Goal: Task Accomplishment & Management: Manage account settings

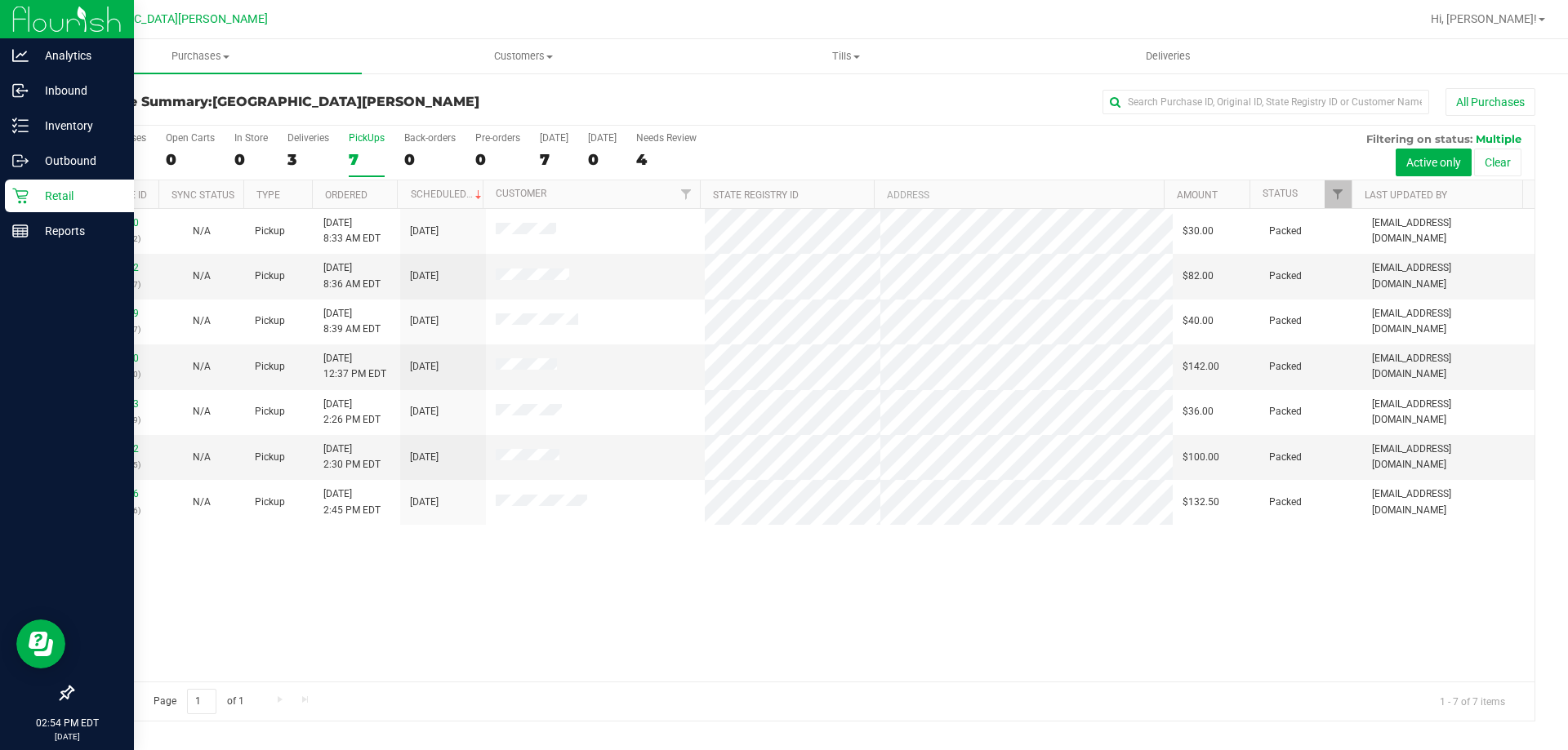
click at [56, 211] on div "Retail" at bounding box center [69, 196] width 129 height 33
click at [60, 222] on p "Reports" at bounding box center [78, 231] width 98 height 20
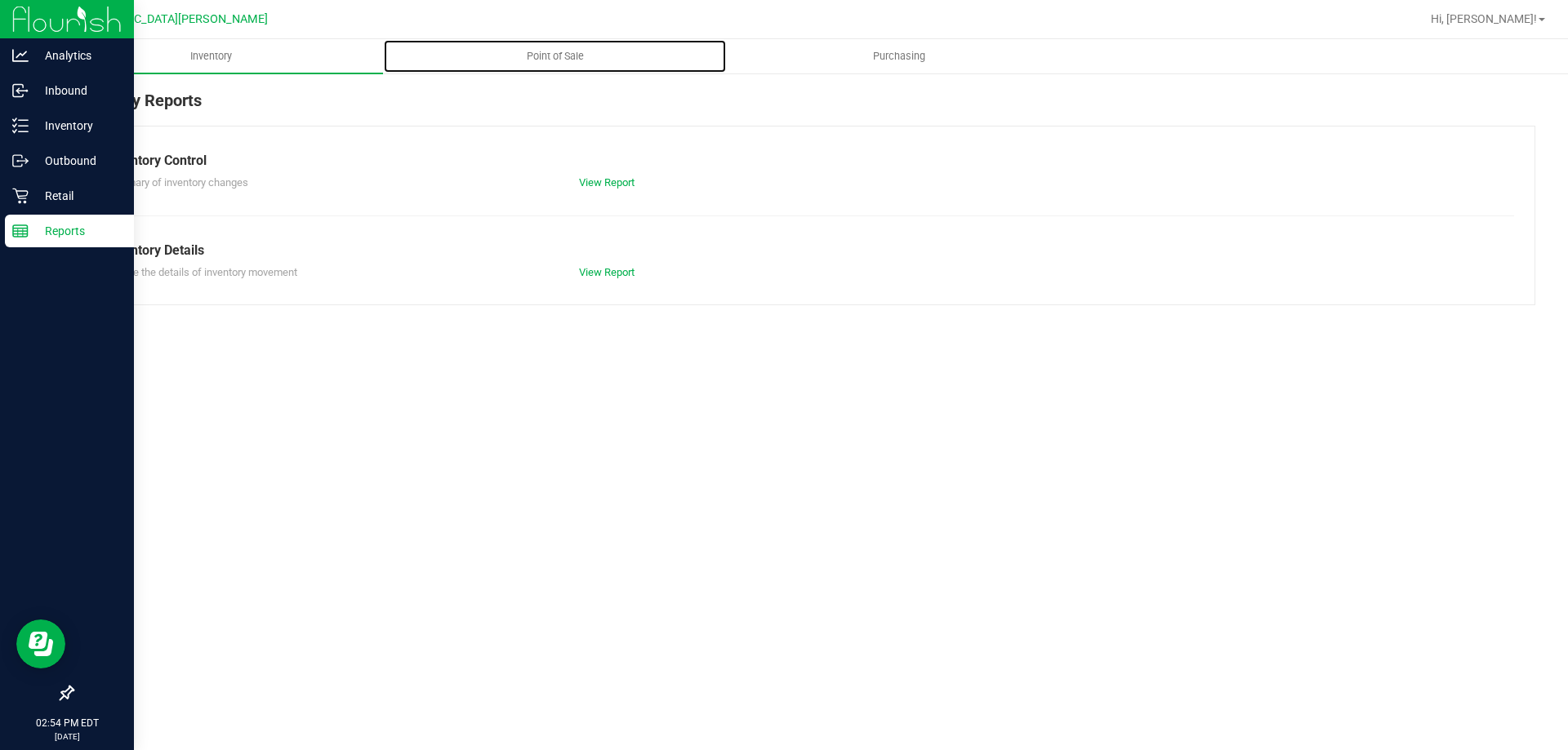
click at [522, 53] on span "Point of Sale" at bounding box center [555, 56] width 101 height 15
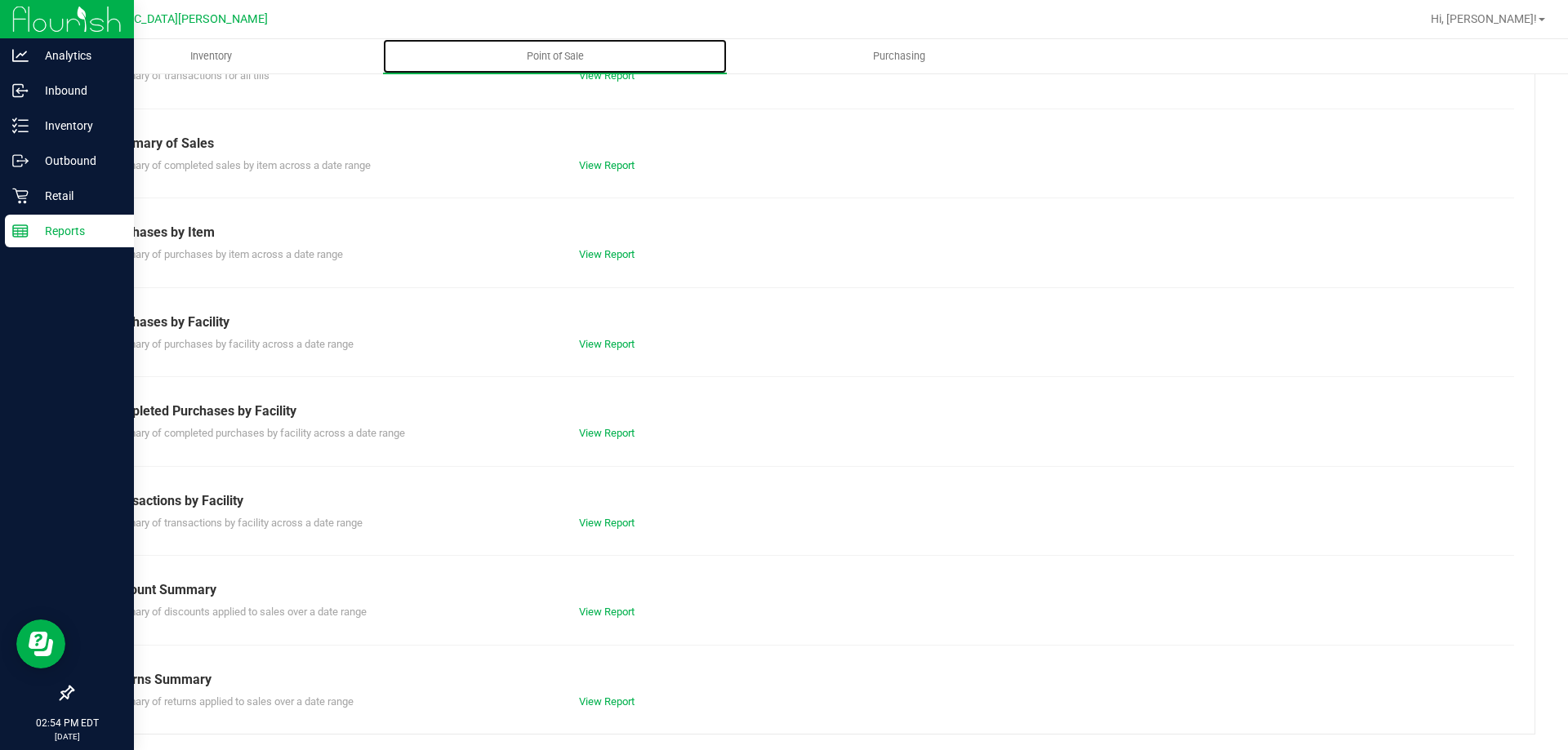
scroll to position [108, 0]
click at [618, 437] on link "View Report" at bounding box center [607, 431] width 56 height 12
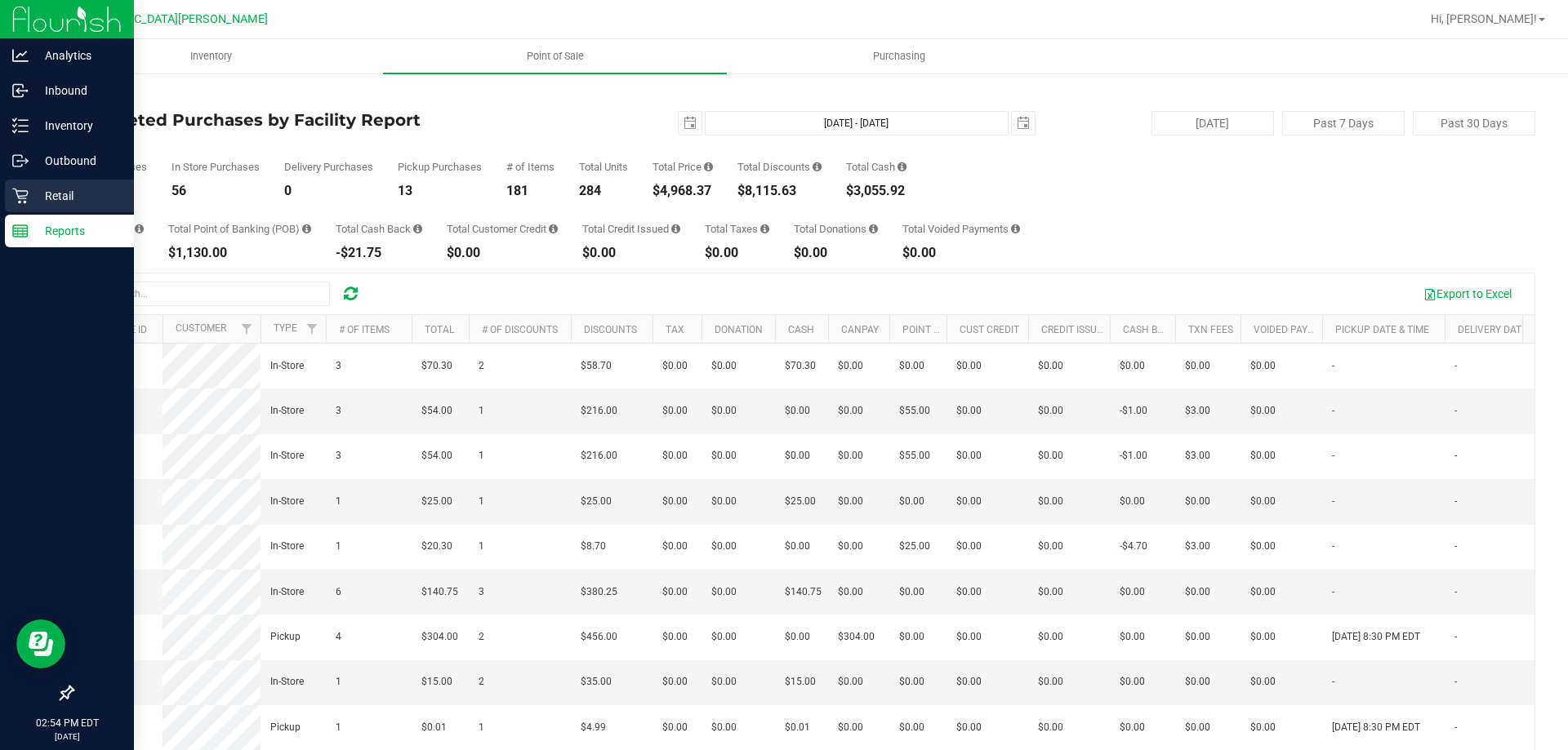
click at [94, 188] on p "Retail" at bounding box center [78, 196] width 98 height 20
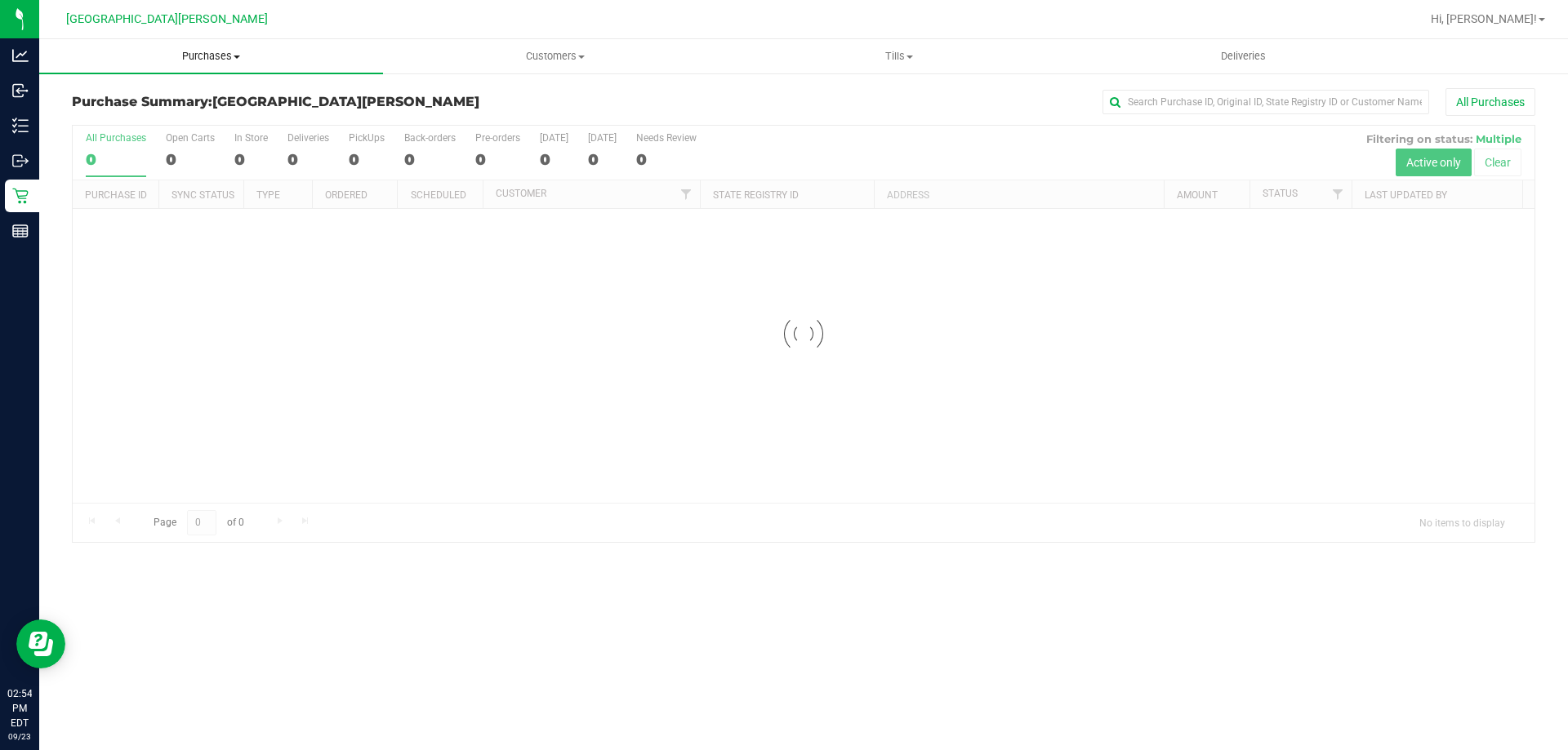
click at [212, 65] on uib-tab-heading "Purchases Summary of purchases Fulfillment All purchases" at bounding box center [211, 56] width 344 height 34
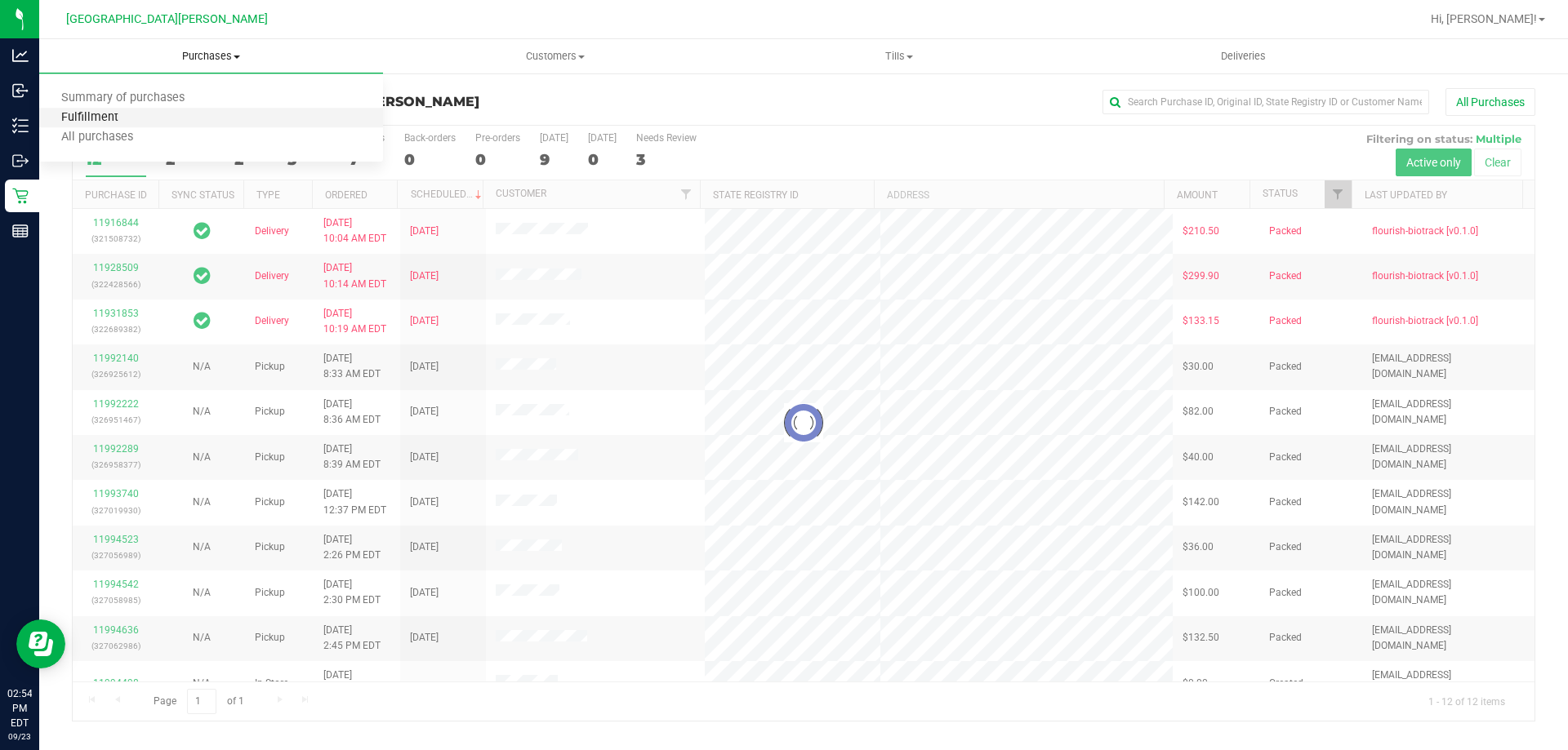
click at [123, 115] on span "Fulfillment" at bounding box center [90, 118] width 101 height 14
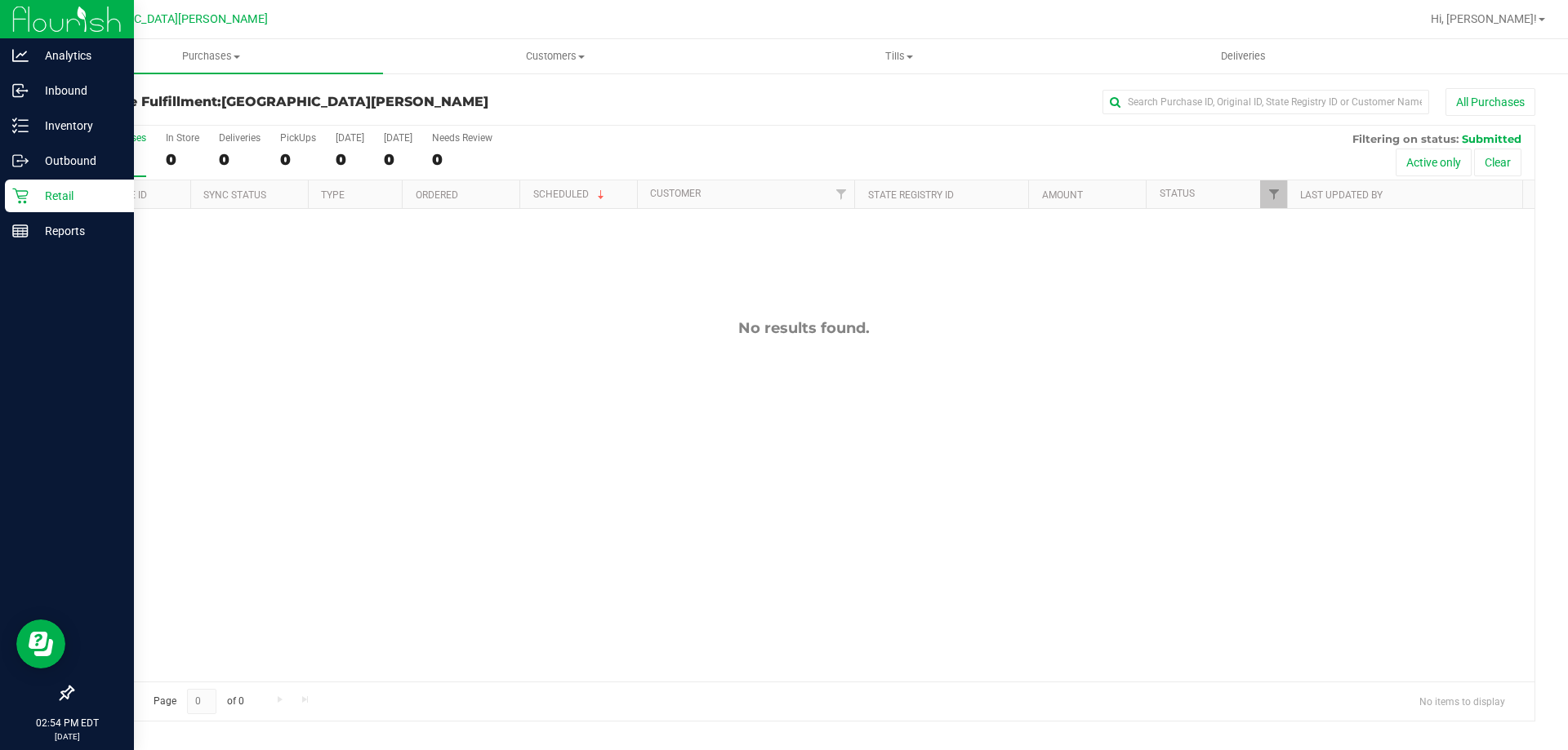
click at [29, 186] on p "Retail" at bounding box center [78, 196] width 98 height 20
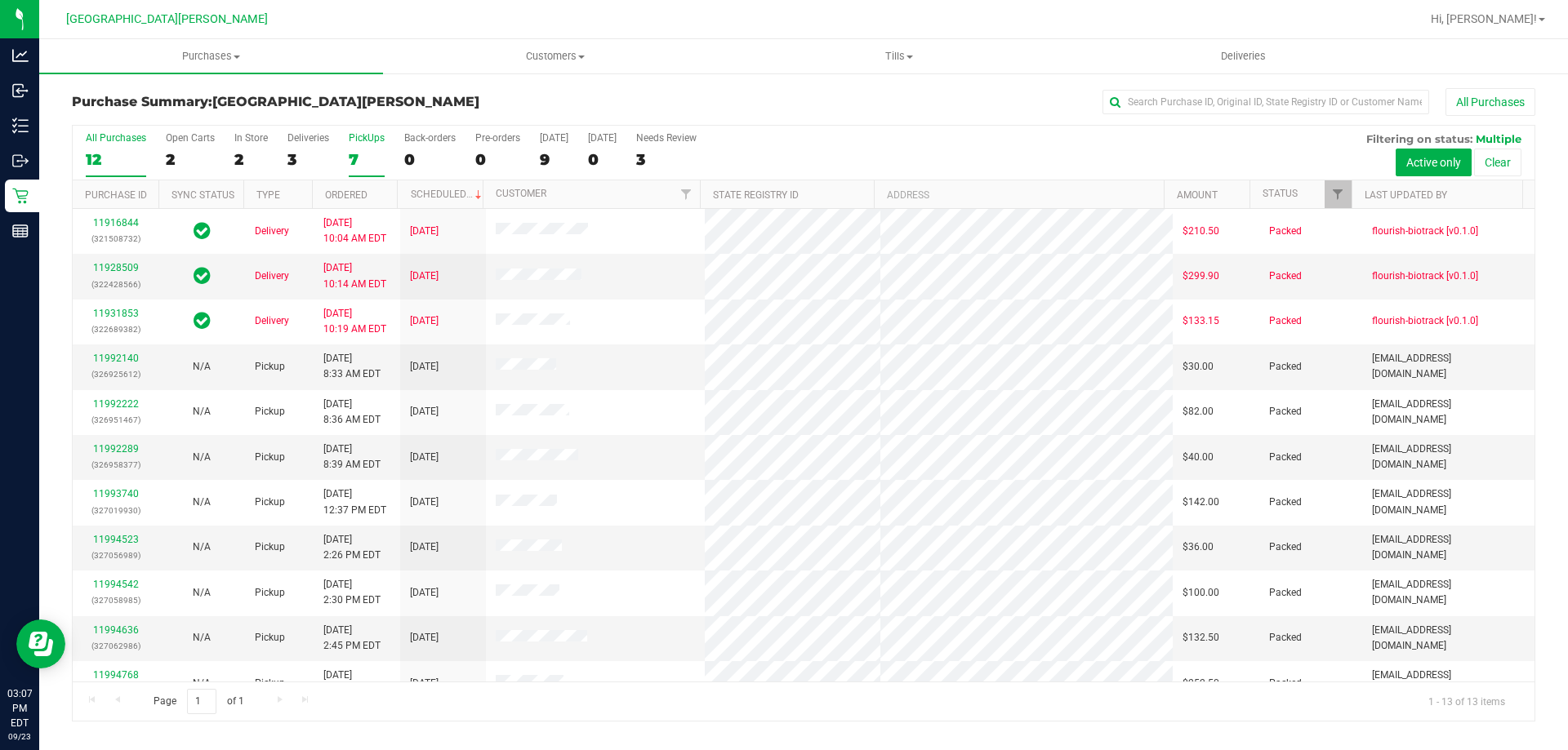
click at [364, 146] on label "PickUps 7" at bounding box center [367, 154] width 36 height 45
click at [0, 0] on input "PickUps 7" at bounding box center [0, 0] width 0 height 0
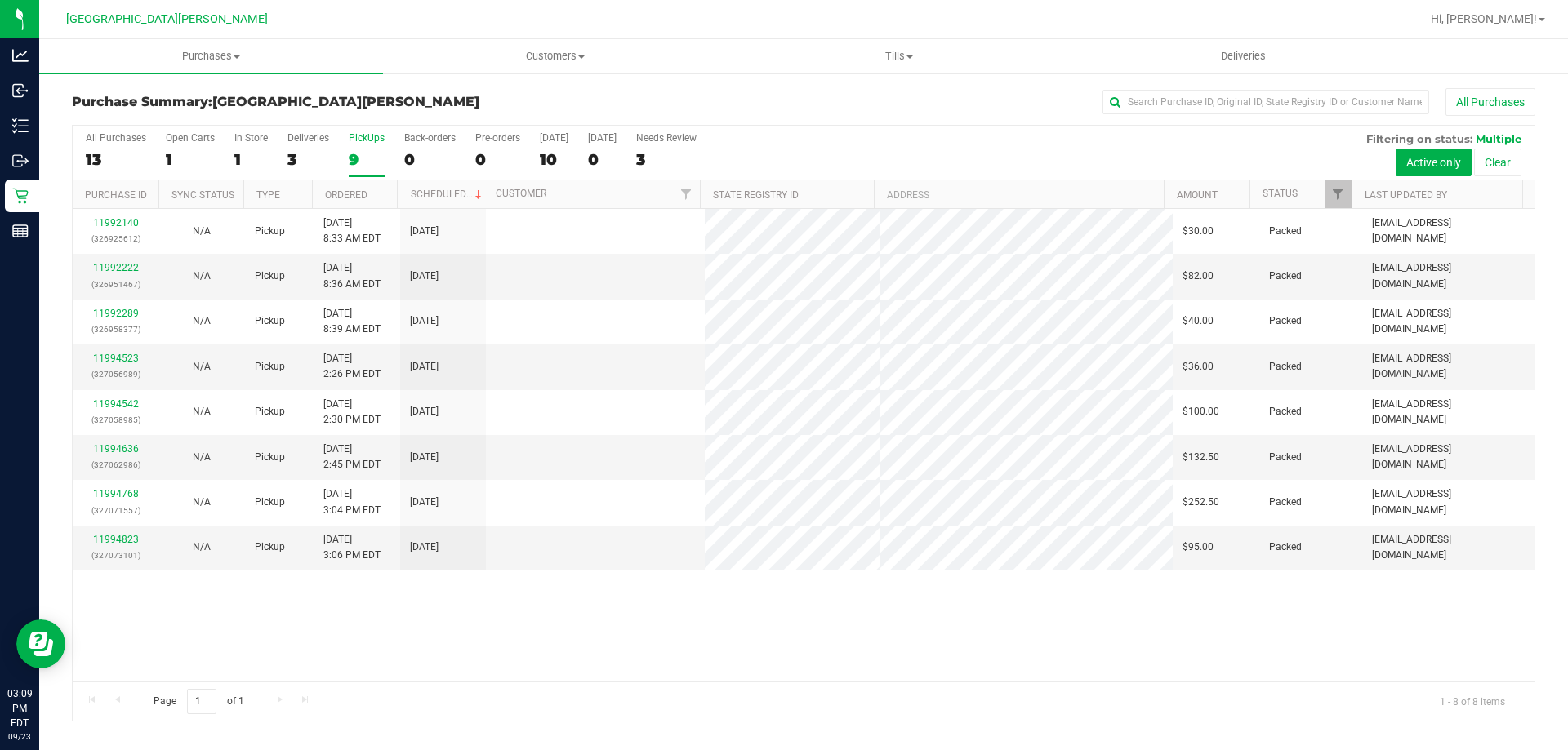
click at [374, 150] on label "PickUps 9" at bounding box center [367, 154] width 36 height 45
click at [0, 0] on input "PickUps 9" at bounding box center [0, 0] width 0 height 0
click at [359, 152] on div "8" at bounding box center [367, 159] width 36 height 19
click at [0, 0] on input "PickUps 8" at bounding box center [0, 0] width 0 height 0
click at [369, 150] on div "8" at bounding box center [367, 159] width 36 height 19
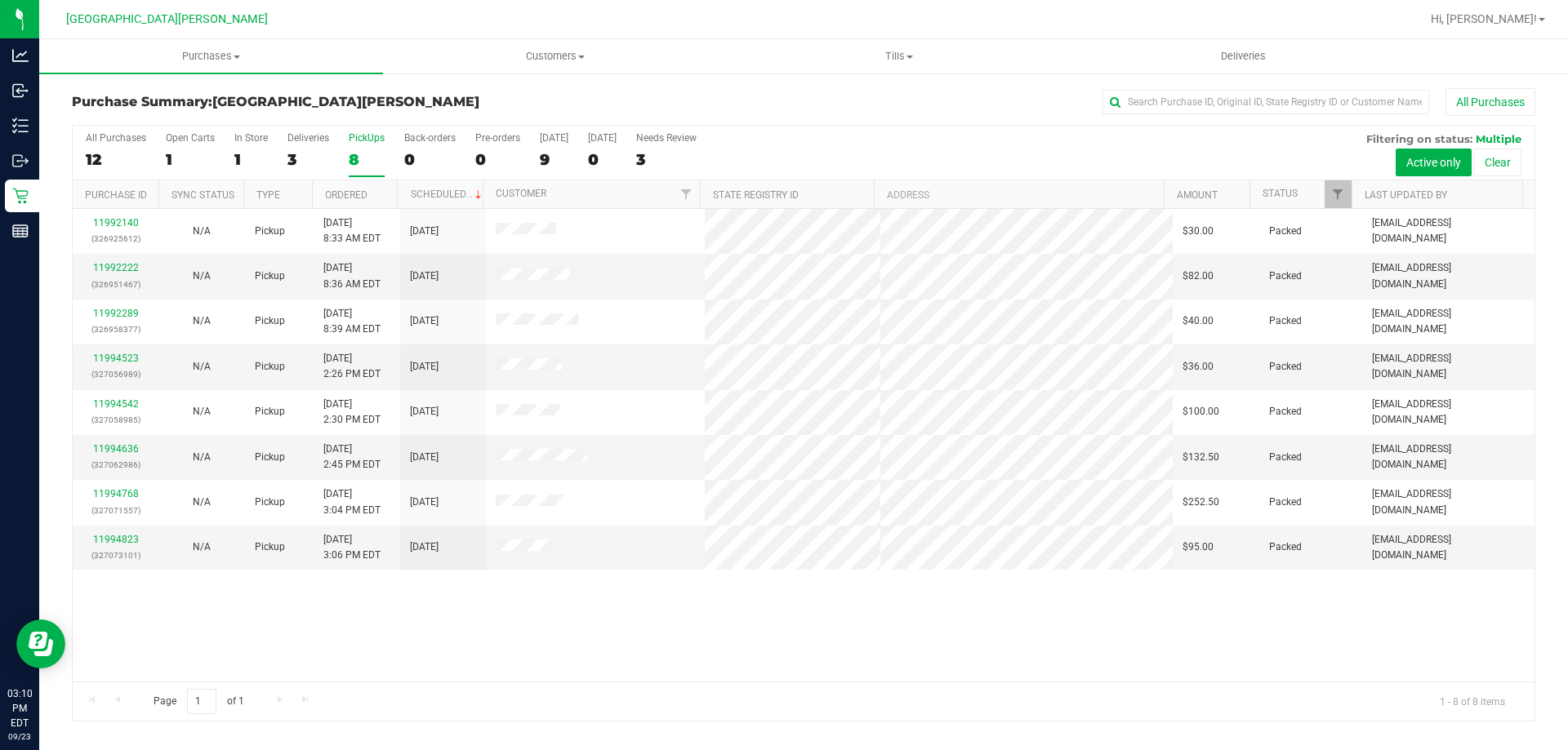
click at [0, 0] on input "PickUps 8" at bounding box center [0, 0] width 0 height 0
click at [367, 158] on div "8" at bounding box center [367, 159] width 36 height 19
click at [0, 0] on input "PickUps 8" at bounding box center [0, 0] width 0 height 0
click at [367, 158] on div "8" at bounding box center [367, 159] width 36 height 19
click at [0, 0] on input "PickUps 8" at bounding box center [0, 0] width 0 height 0
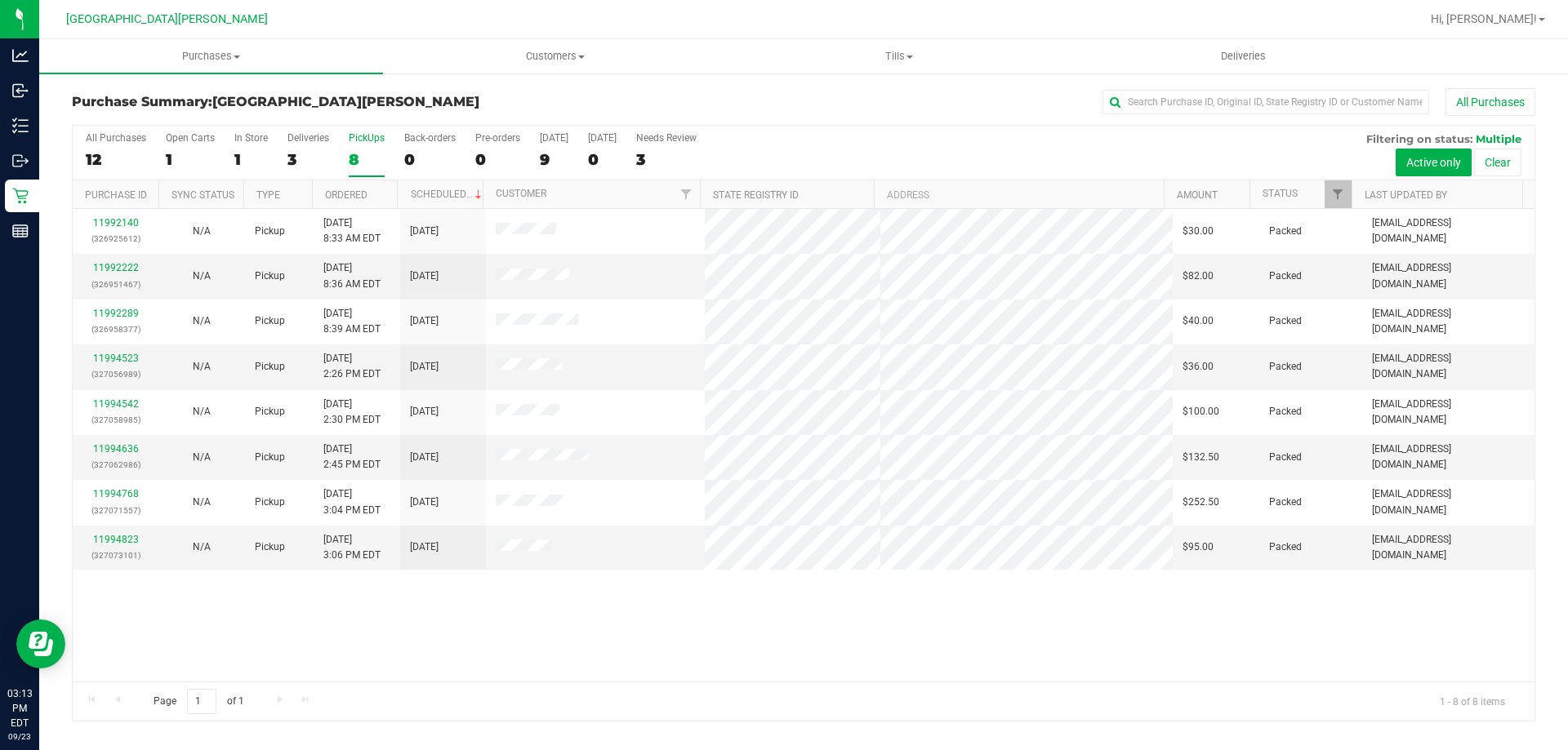
click at [367, 158] on div "8" at bounding box center [367, 159] width 36 height 19
click at [0, 0] on input "PickUps 8" at bounding box center [0, 0] width 0 height 0
